Goal: Information Seeking & Learning: Learn about a topic

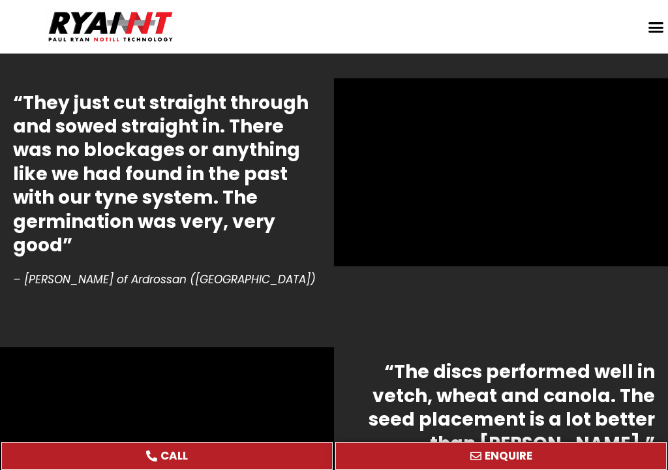
scroll to position [3203, 0]
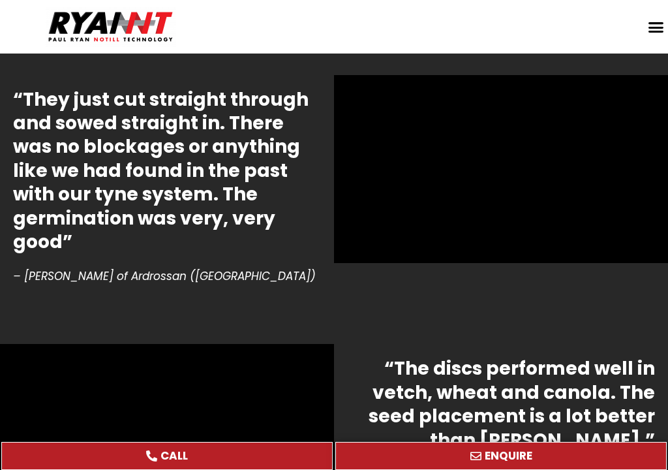
click at [68, 321] on section "“The discs performed well in vetch, wheat and canola. The seed placement is a l…" at bounding box center [334, 446] width 668 height 250
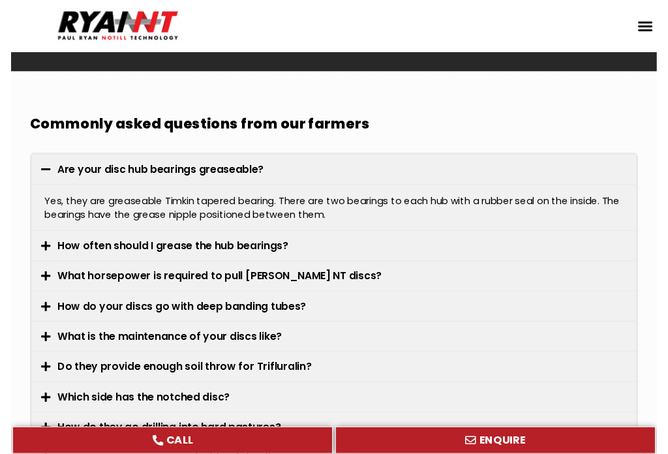
scroll to position [3700, 0]
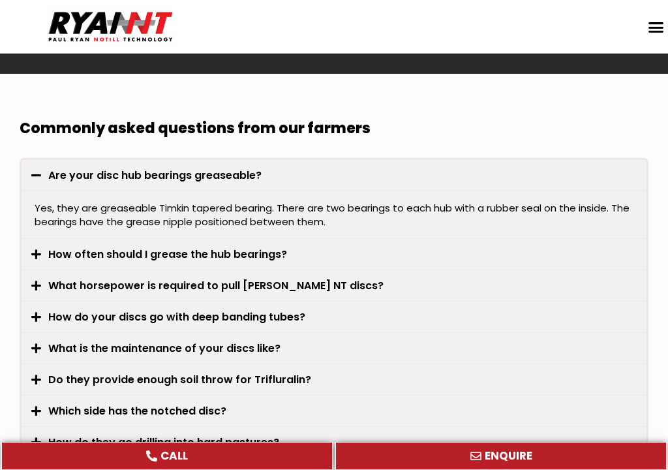
click at [30, 301] on div "How do your discs go with deep banding tubes?" at bounding box center [334, 316] width 625 height 31
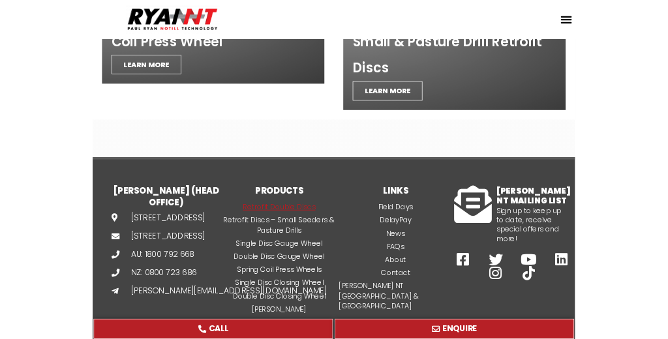
scroll to position [5273, 0]
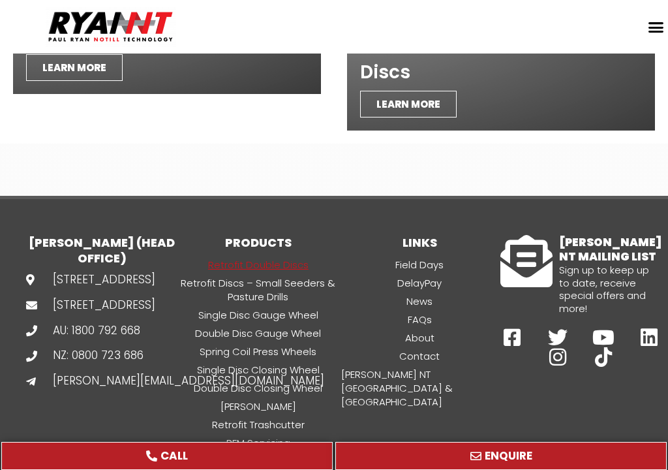
click at [63, 298] on span "[STREET_ADDRESS]" at bounding box center [103, 306] width 106 height 16
